Goal: Information Seeking & Learning: Learn about a topic

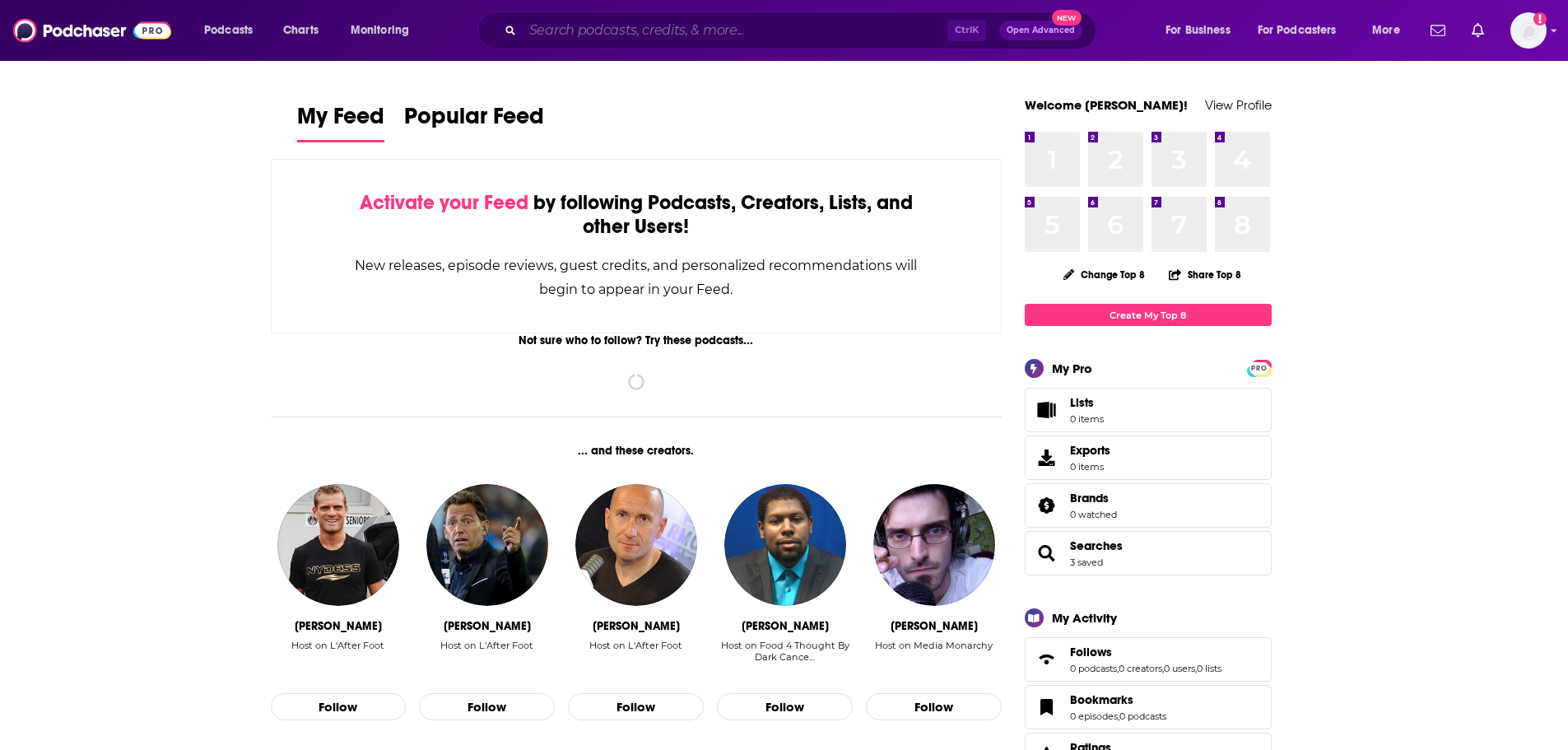
click at [682, 30] on input "Search podcasts, credits, & more..." at bounding box center [735, 30] width 425 height 26
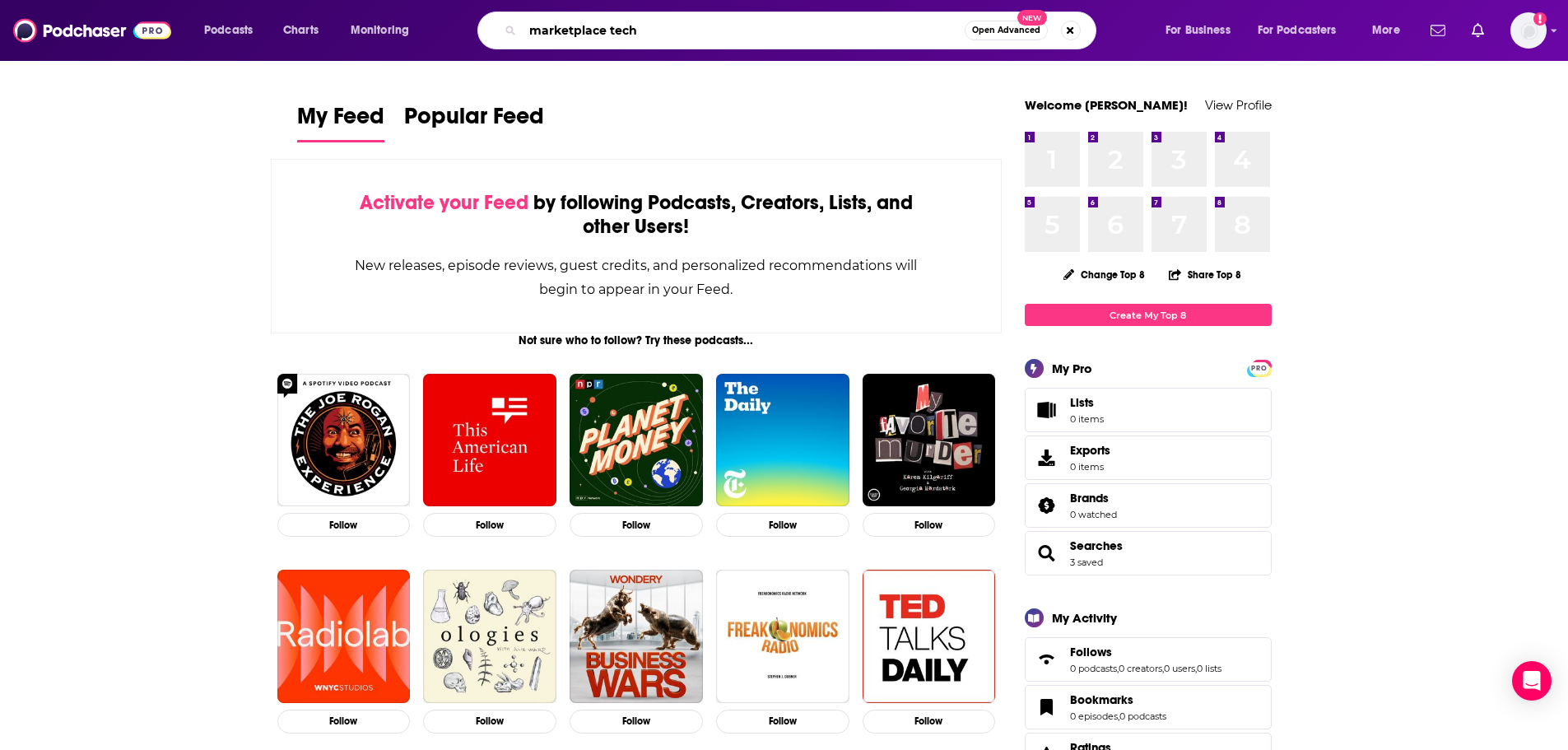
type input "marketplace tech"
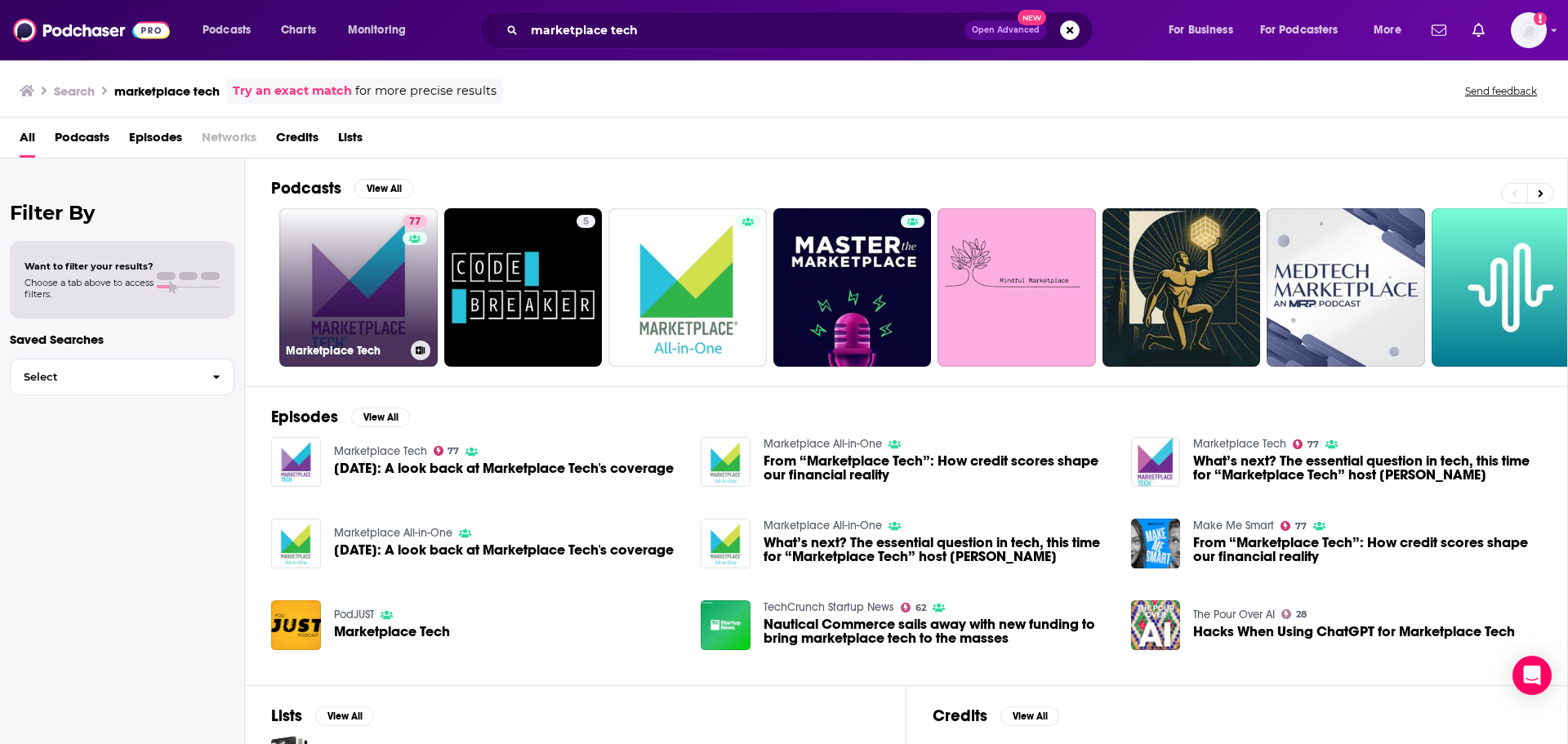
click at [370, 298] on link "77 Marketplace Tech" at bounding box center [359, 287] width 158 height 158
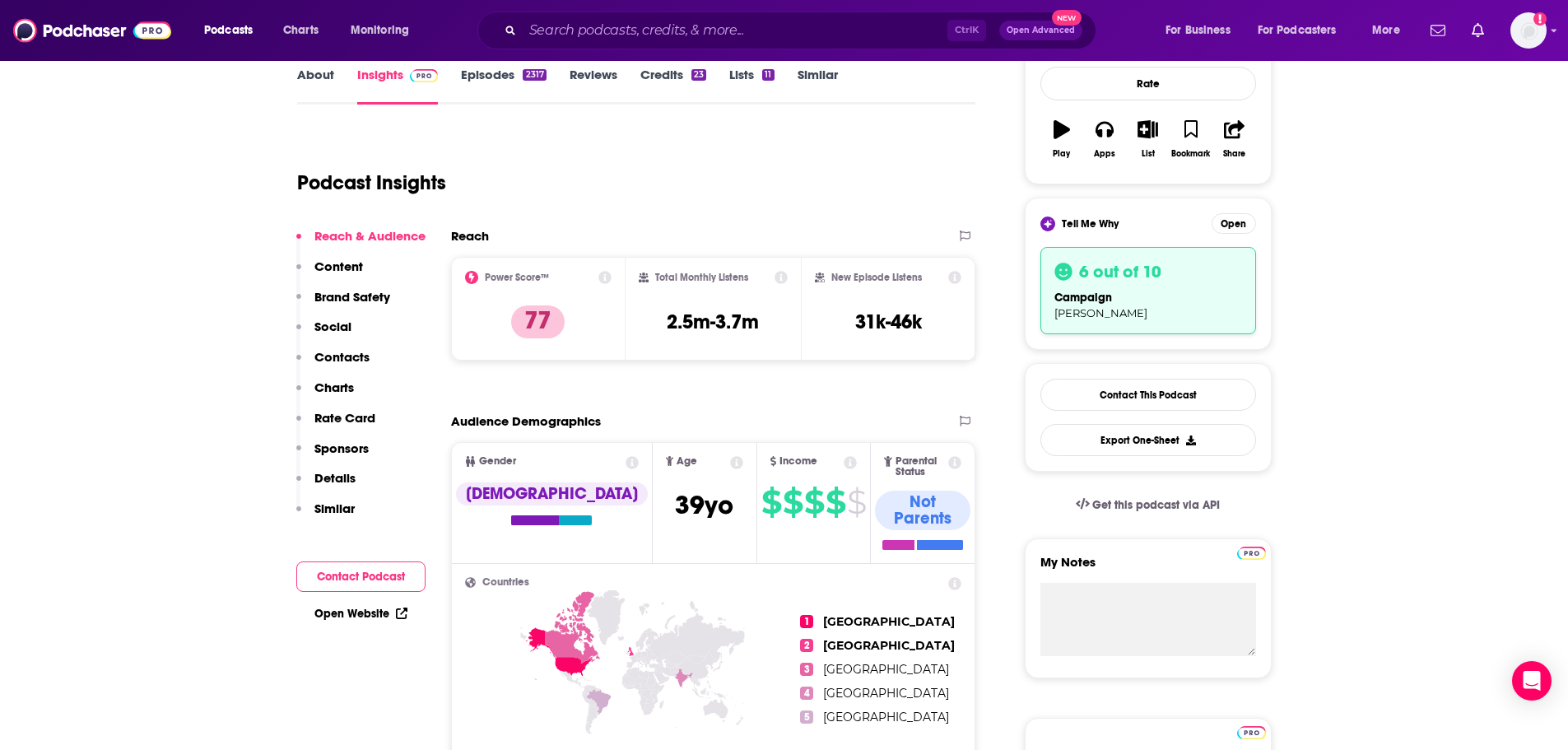
scroll to position [83, 0]
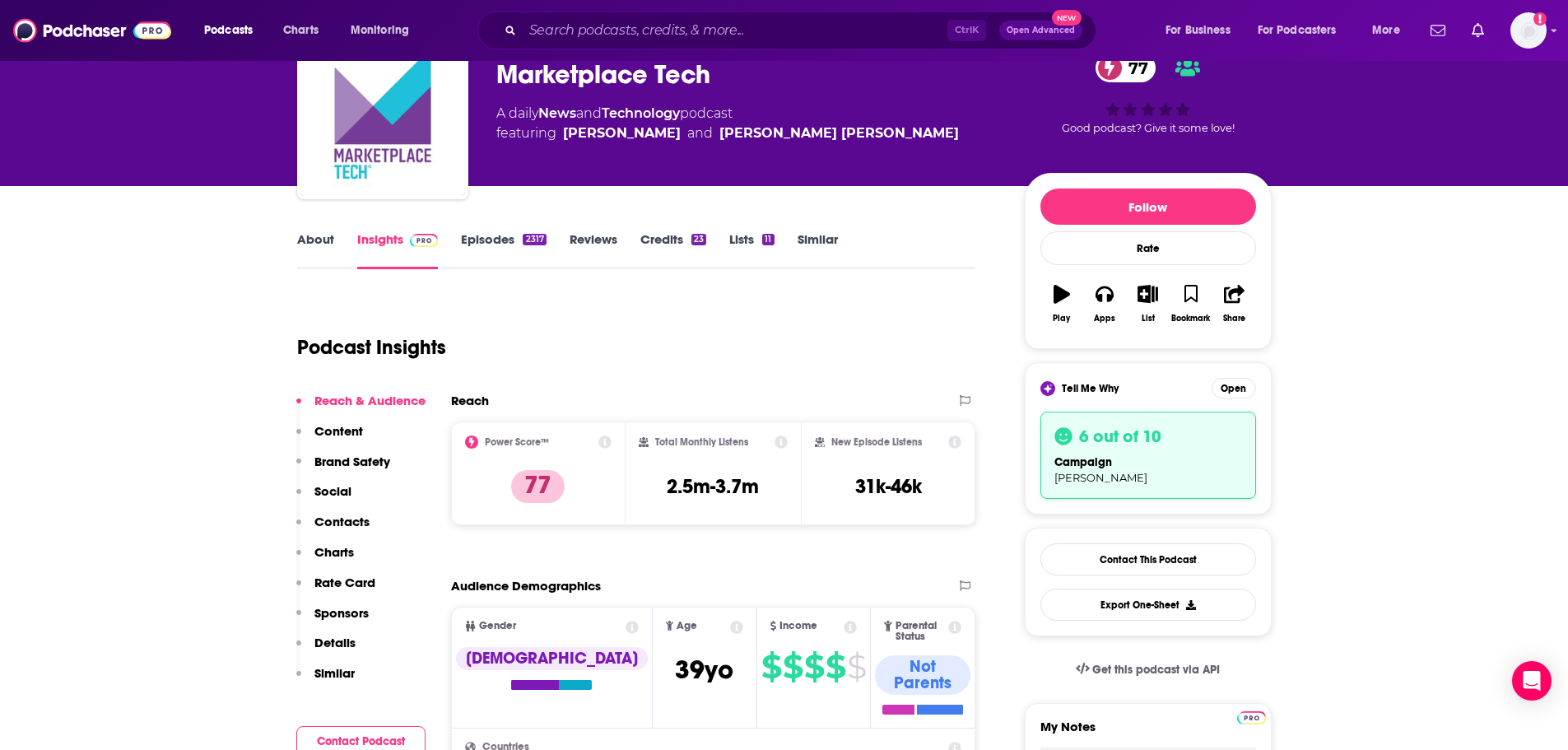
click at [677, 237] on link "Credits 23" at bounding box center [673, 249] width 65 height 38
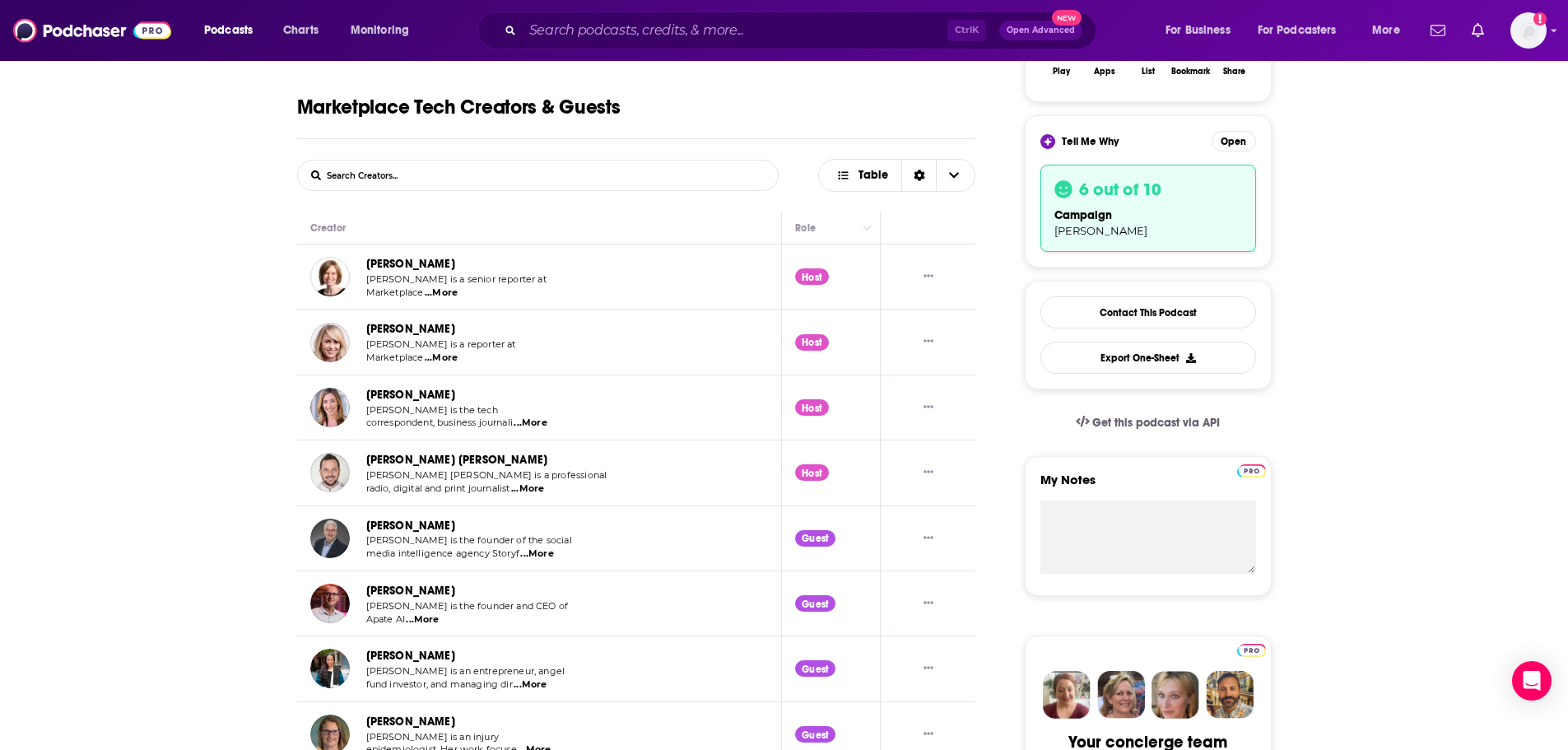
scroll to position [412, 0]
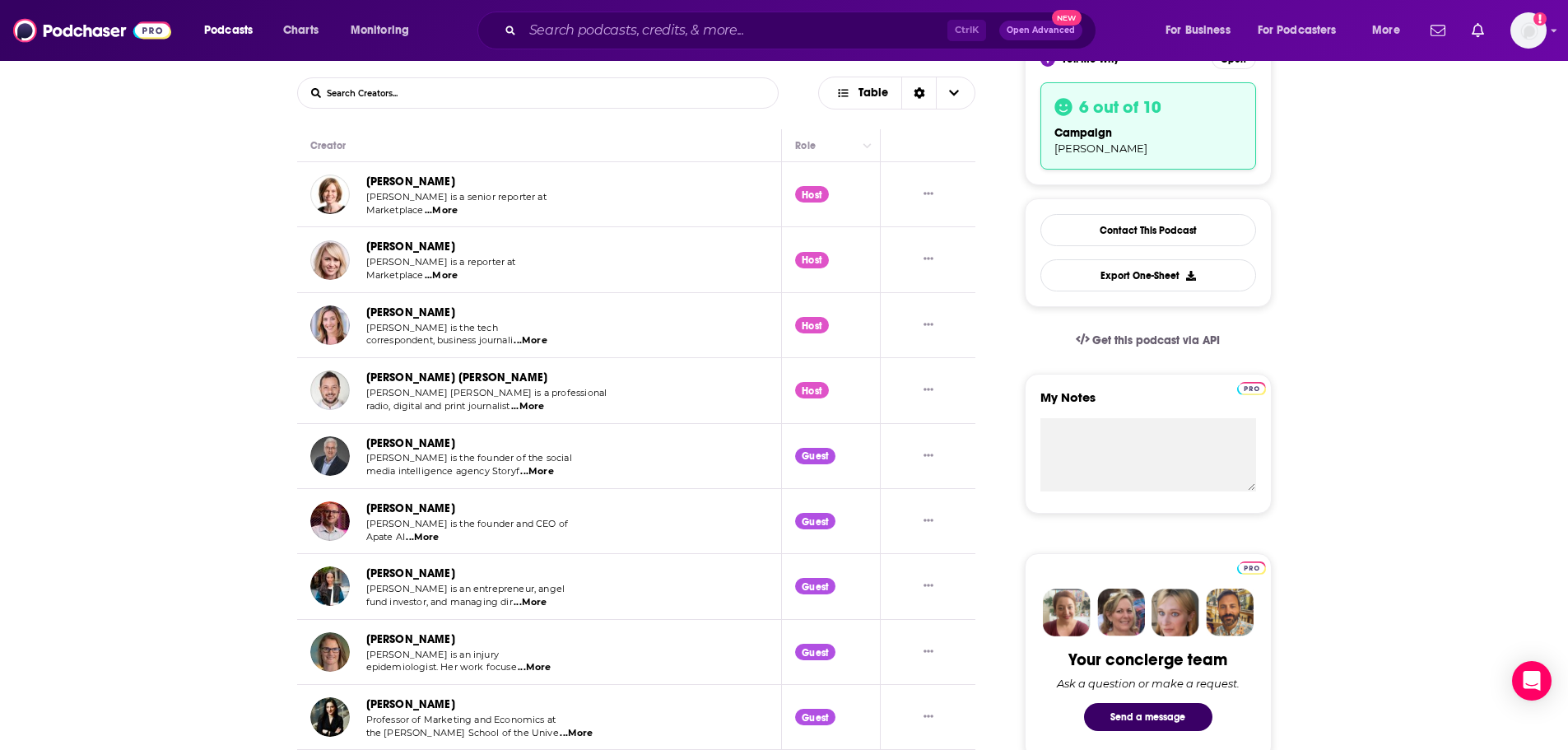
click at [535, 602] on span "...More" at bounding box center [530, 603] width 33 height 13
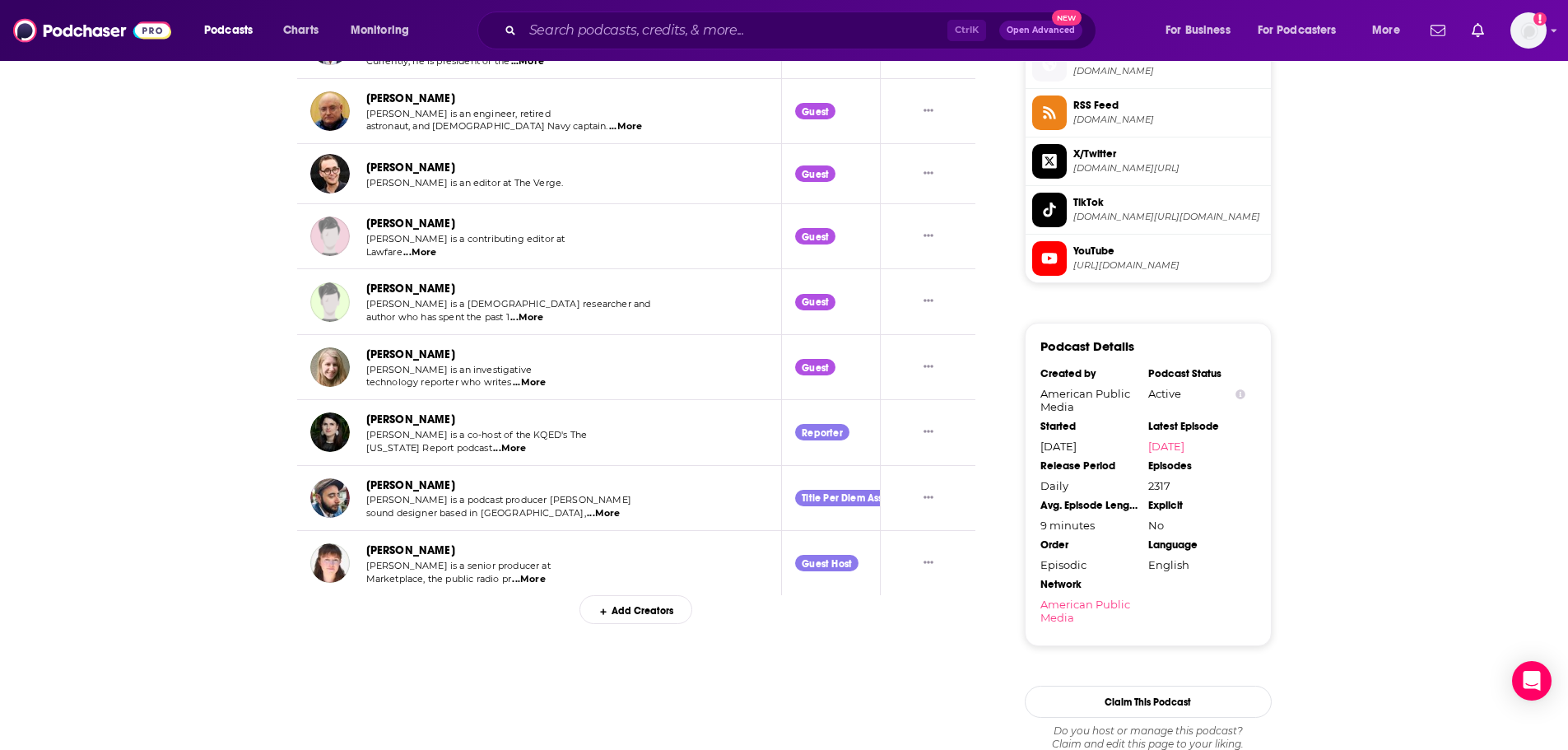
scroll to position [1481, 0]
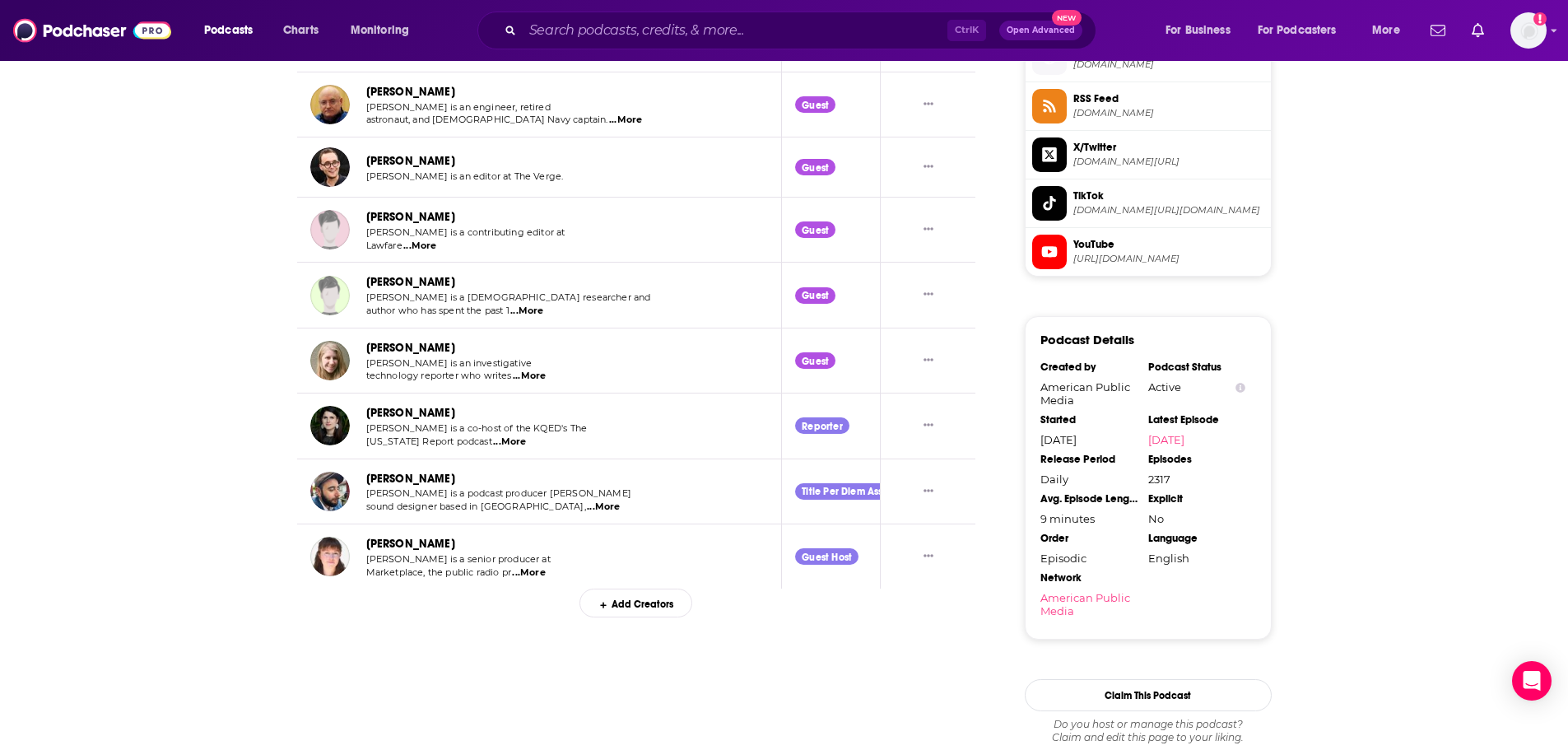
click at [622, 598] on div "Add Creators" at bounding box center [636, 603] width 113 height 29
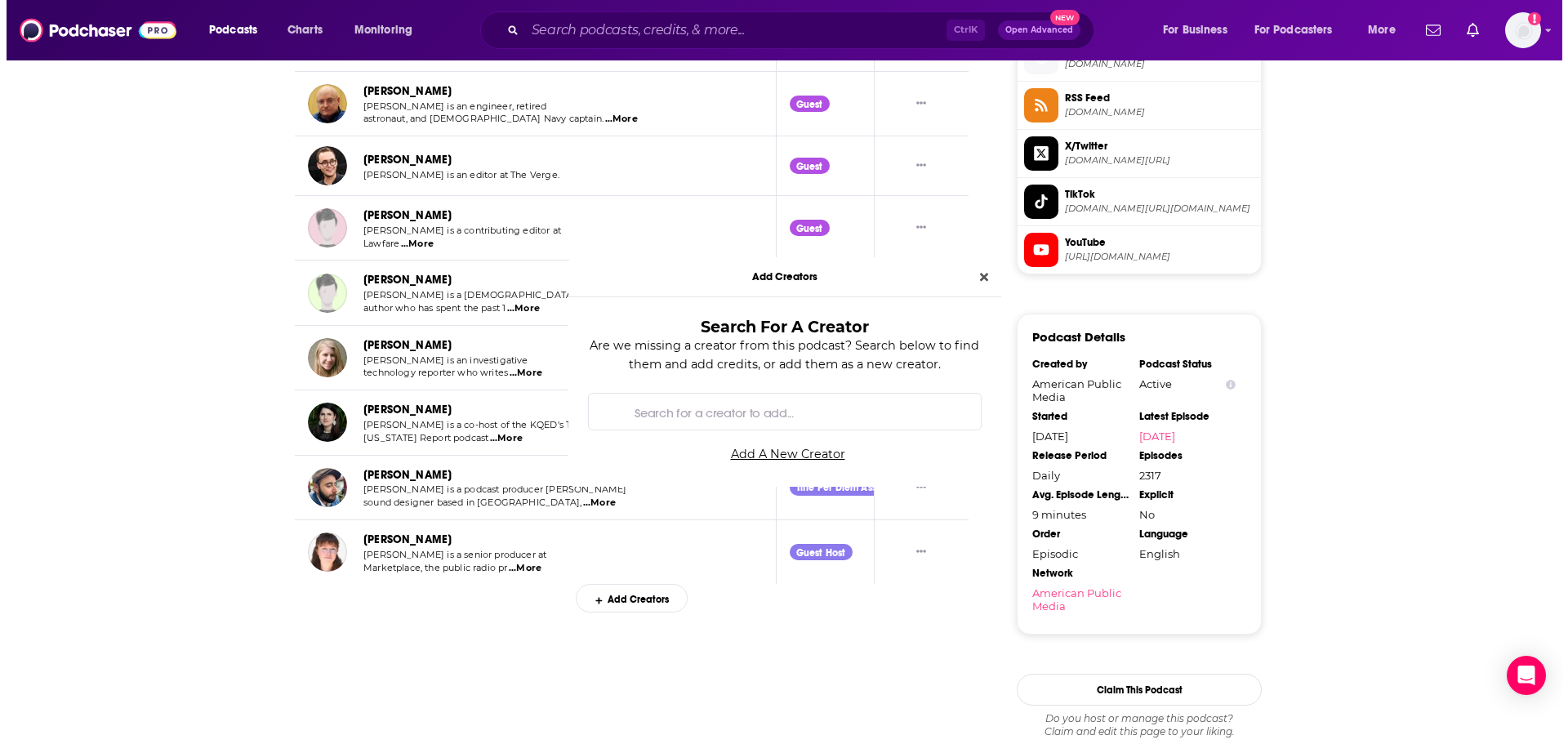
scroll to position [0, 0]
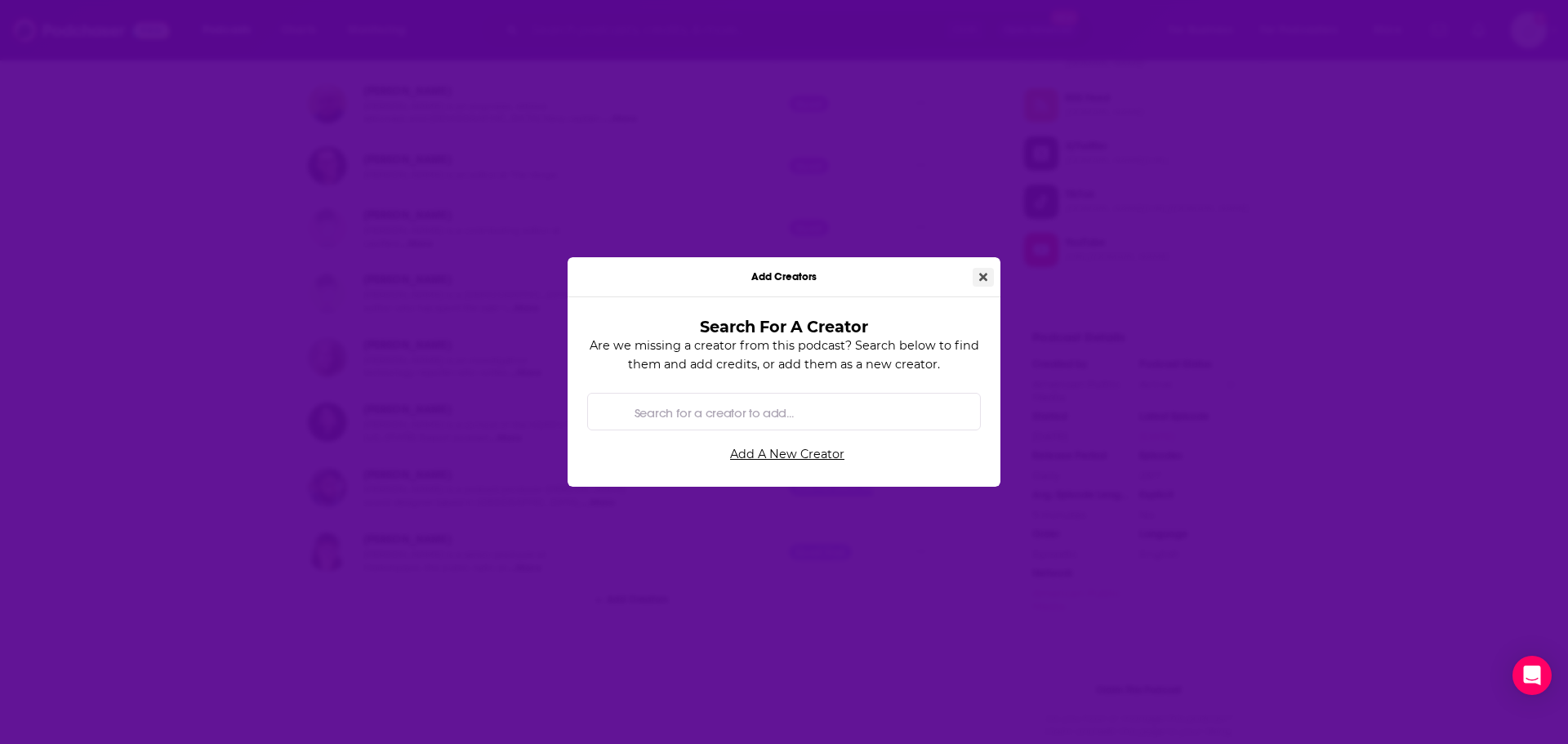
click at [982, 276] on icon "Close" at bounding box center [983, 277] width 9 height 9
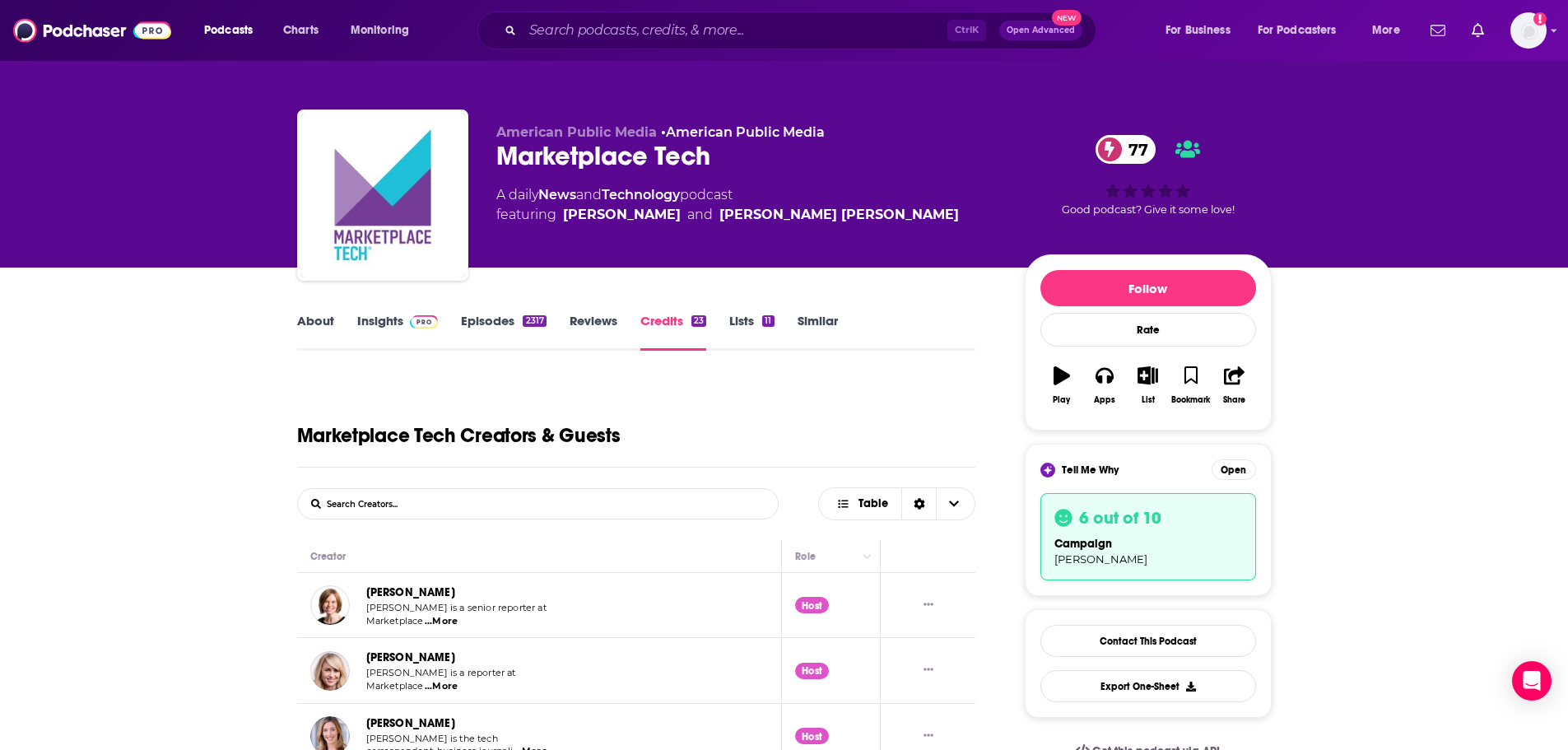
scroll to position [83, 0]
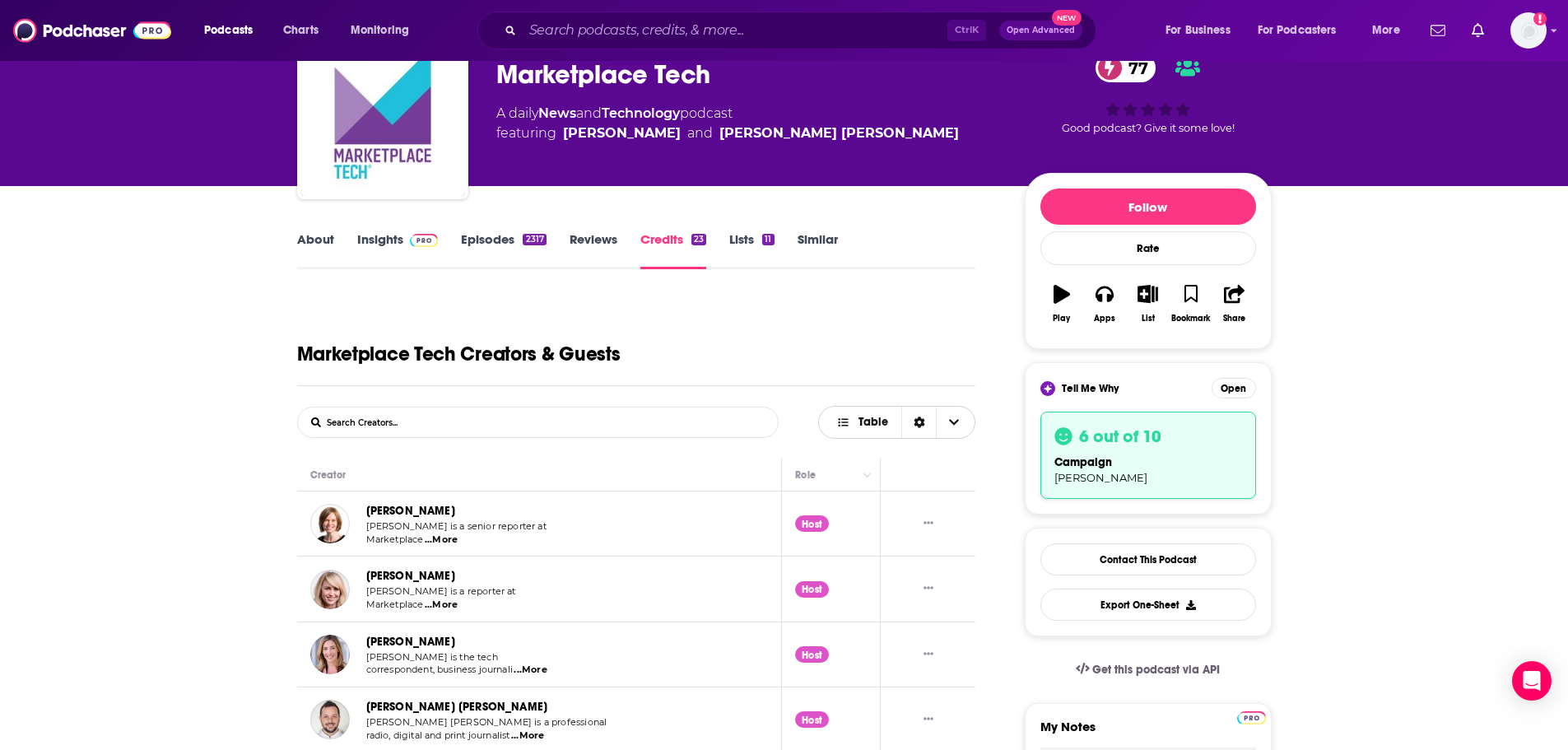
click at [962, 431] on span "Choose View" at bounding box center [953, 422] width 35 height 32
click at [961, 422] on span "Choose View" at bounding box center [953, 422] width 35 height 32
